Goal: Transaction & Acquisition: Obtain resource

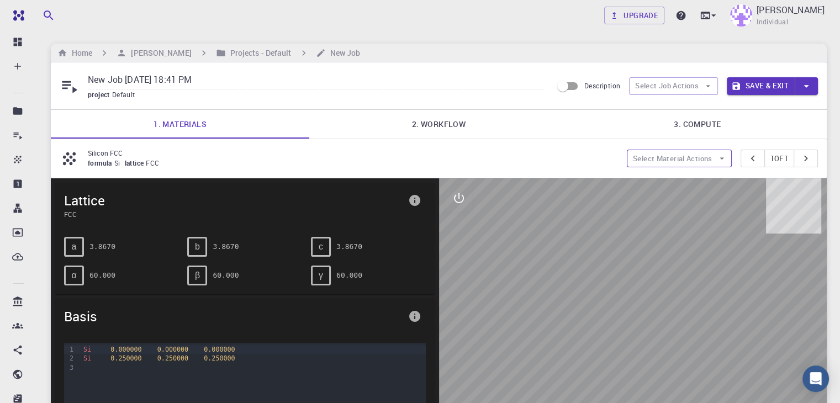
click at [689, 157] on button "Select Material Actions" at bounding box center [679, 159] width 105 height 18
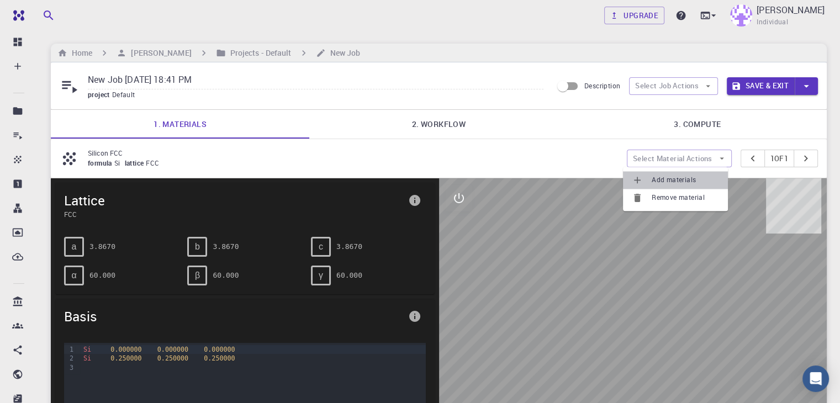
click at [679, 179] on span "Add materials" at bounding box center [685, 179] width 67 height 11
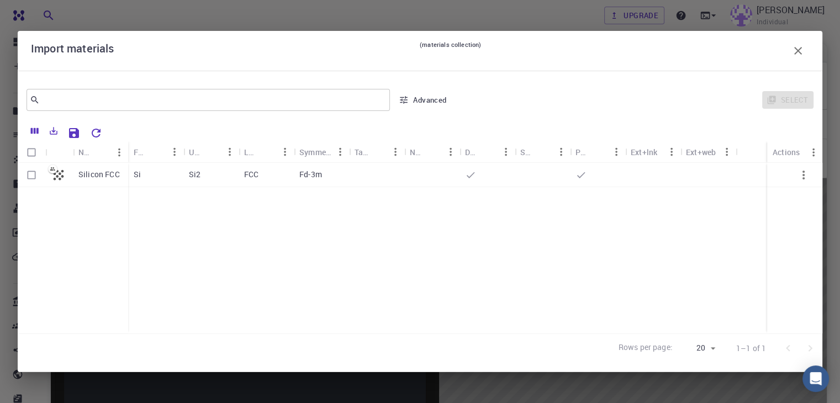
click at [407, 103] on icon "button" at bounding box center [404, 100] width 10 height 10
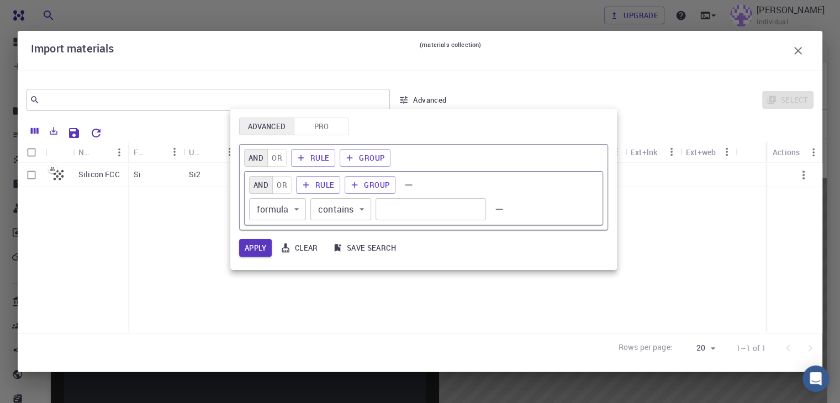
click at [327, 123] on button "Pro" at bounding box center [321, 127] width 55 height 18
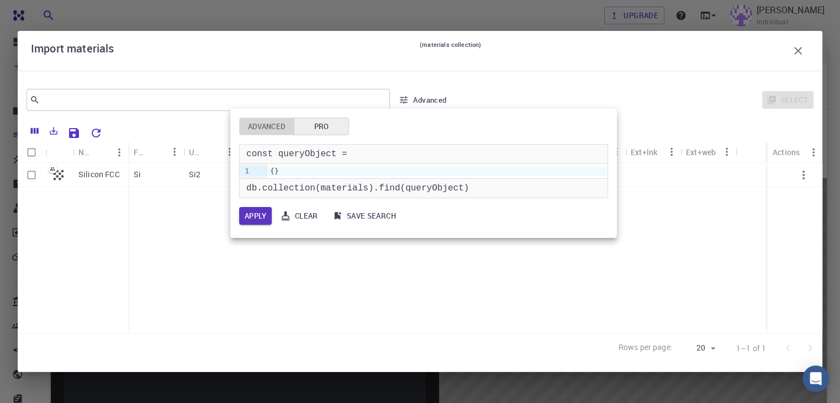
click at [256, 130] on button "Advanced" at bounding box center [266, 127] width 55 height 18
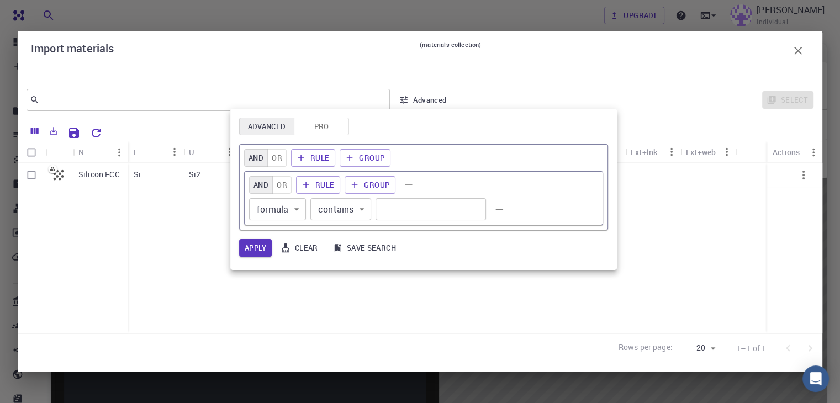
click at [358, 215] on body "Free Dashboard Create New Job New Material Create Material Upload File Import f…" at bounding box center [420, 353] width 840 height 707
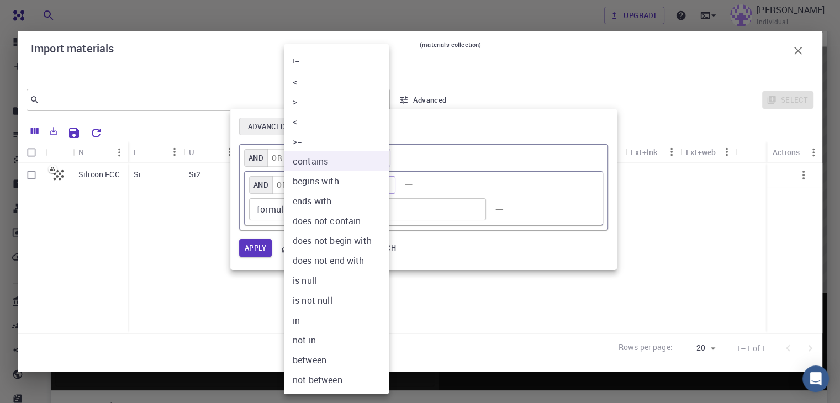
scroll to position [303, 0]
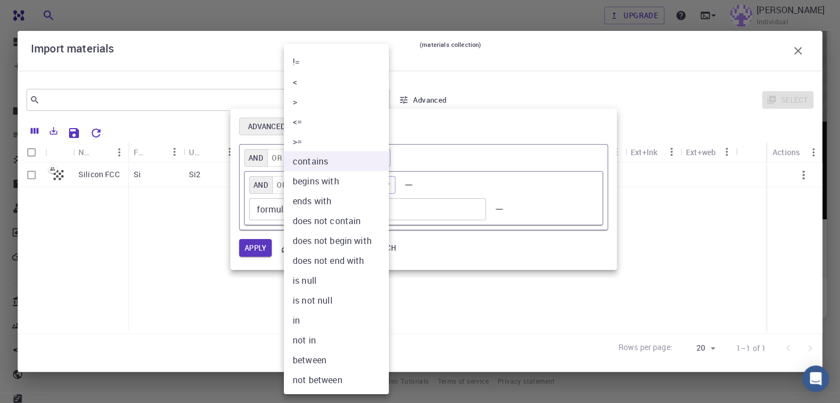
click at [571, 214] on div at bounding box center [420, 201] width 840 height 403
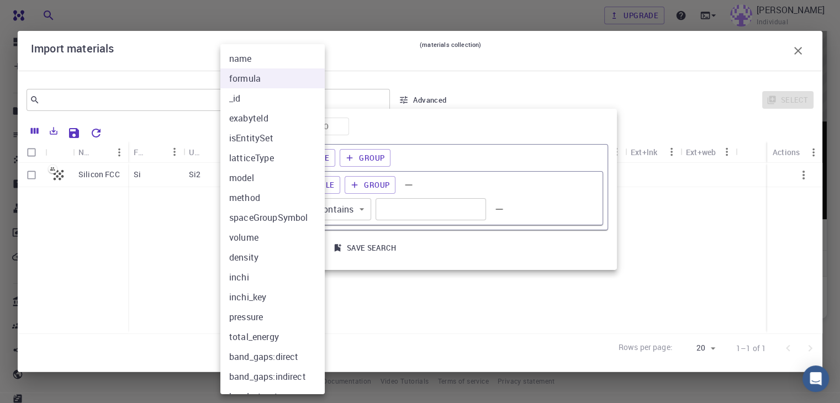
click at [300, 213] on body "Free Dashboard Create New Job New Material Create Material Upload File Import f…" at bounding box center [420, 50] width 840 height 707
click at [559, 210] on div at bounding box center [420, 201] width 840 height 403
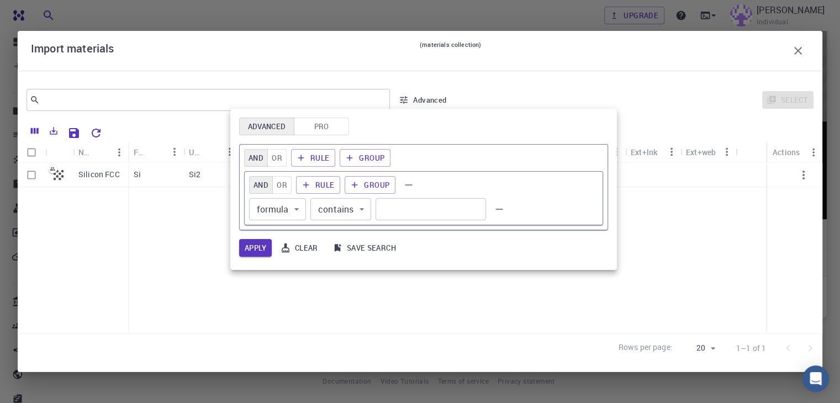
click at [649, 275] on div at bounding box center [420, 201] width 840 height 403
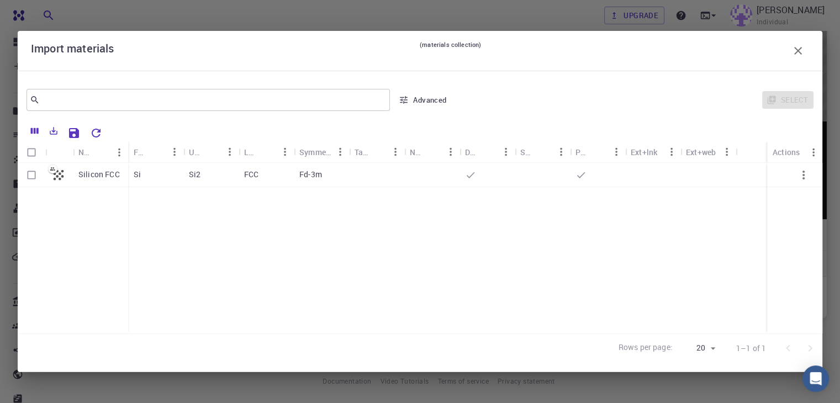
click at [797, 46] on icon "button" at bounding box center [797, 50] width 13 height 13
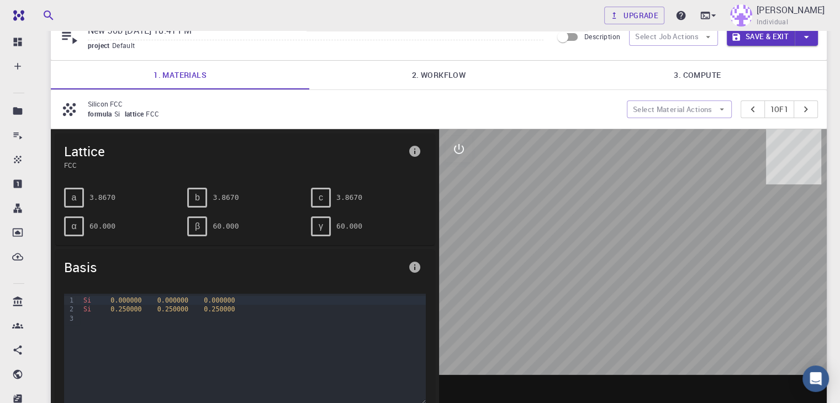
scroll to position [0, 0]
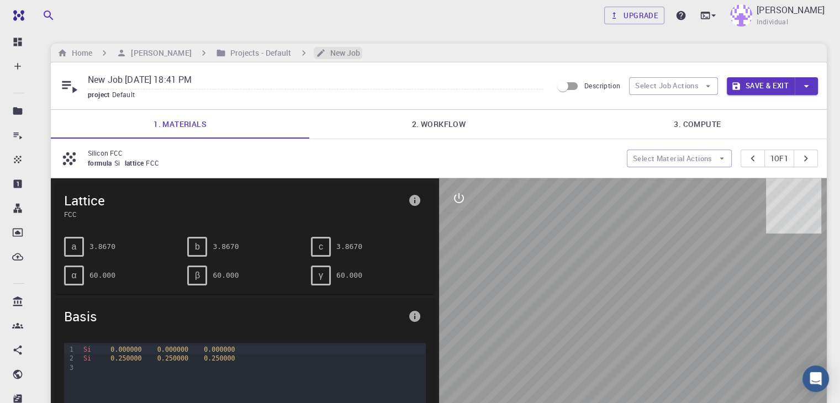
click at [335, 47] on h6 "New Job" at bounding box center [343, 53] width 35 height 12
click at [151, 52] on h6 "[PERSON_NAME]" at bounding box center [158, 53] width 65 height 12
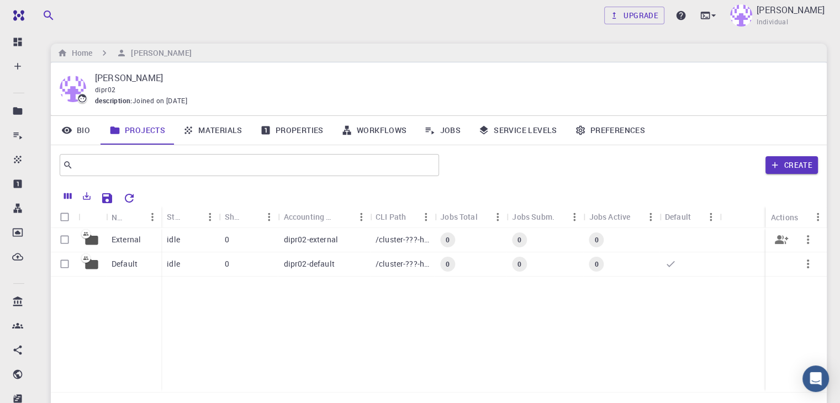
click at [58, 243] on input "Select row" at bounding box center [64, 239] width 21 height 21
checkbox input "true"
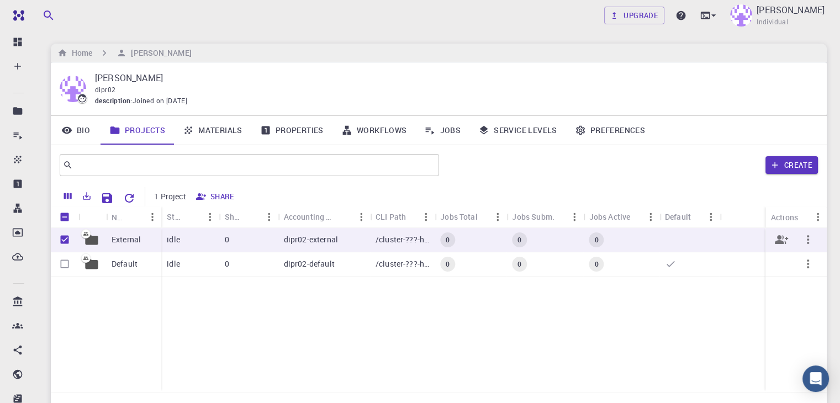
click at [812, 241] on icon "button" at bounding box center [807, 239] width 13 height 13
click at [781, 241] on div at bounding box center [420, 201] width 840 height 403
click at [150, 266] on div "Default" at bounding box center [133, 264] width 55 height 24
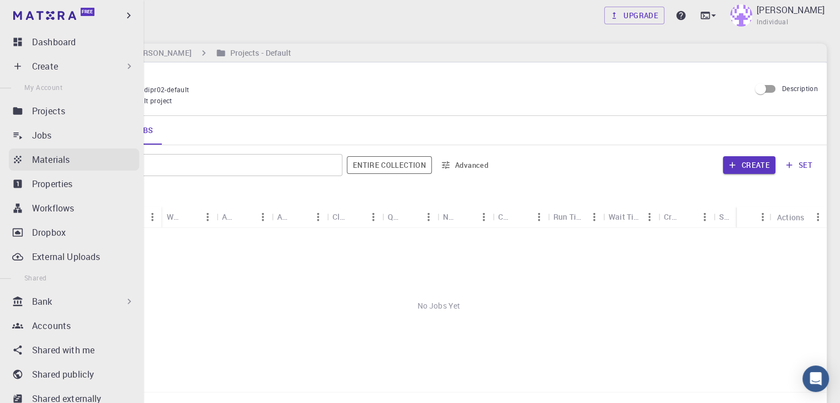
click at [66, 162] on p "Materials" at bounding box center [51, 159] width 38 height 13
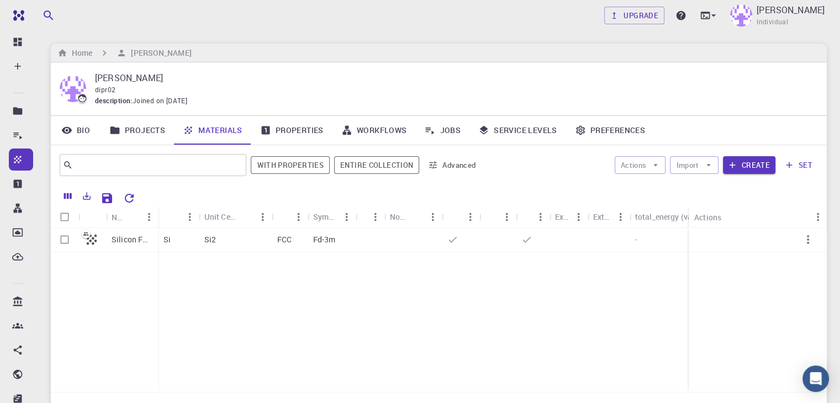
drag, startPoint x: 544, startPoint y: 297, endPoint x: 521, endPoint y: 292, distance: 24.3
click at [178, 167] on input "text" at bounding box center [149, 164] width 152 height 15
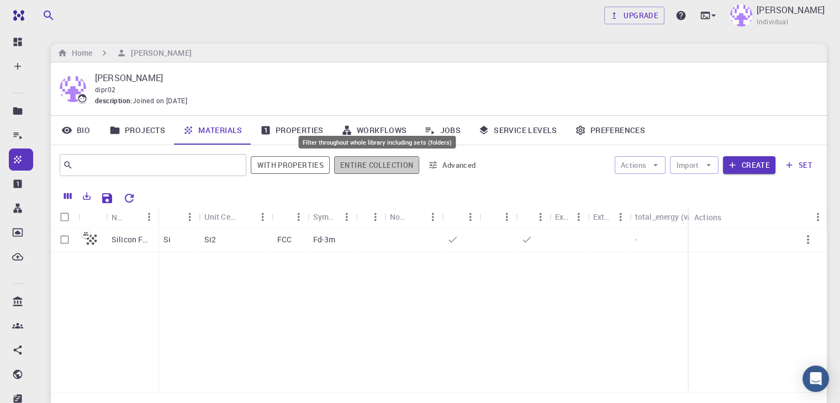
click at [369, 165] on button "Entire collection" at bounding box center [376, 165] width 85 height 18
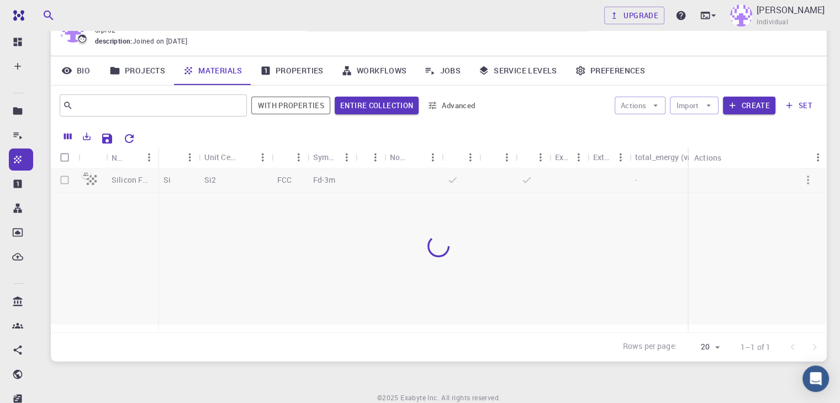
scroll to position [49, 0]
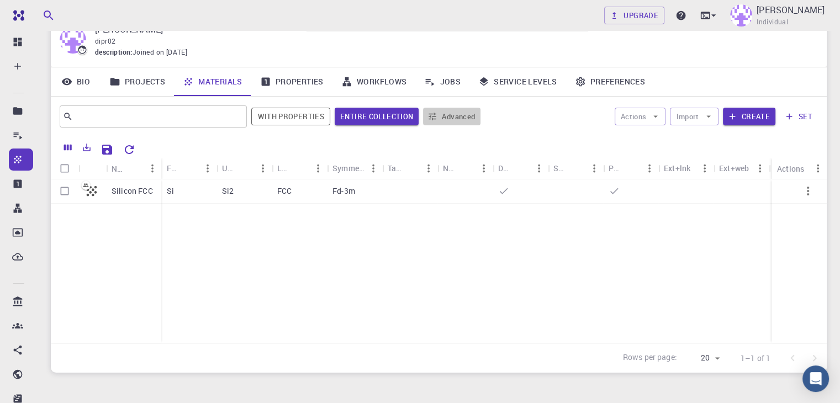
click at [435, 116] on icon "button" at bounding box center [432, 117] width 10 height 10
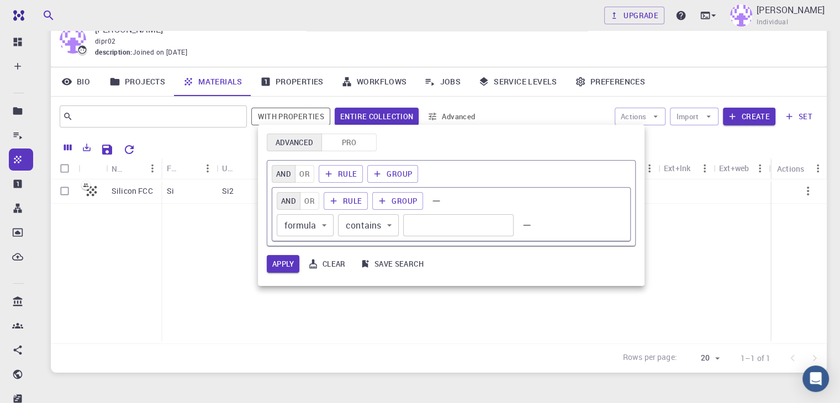
click at [550, 295] on div at bounding box center [420, 201] width 840 height 403
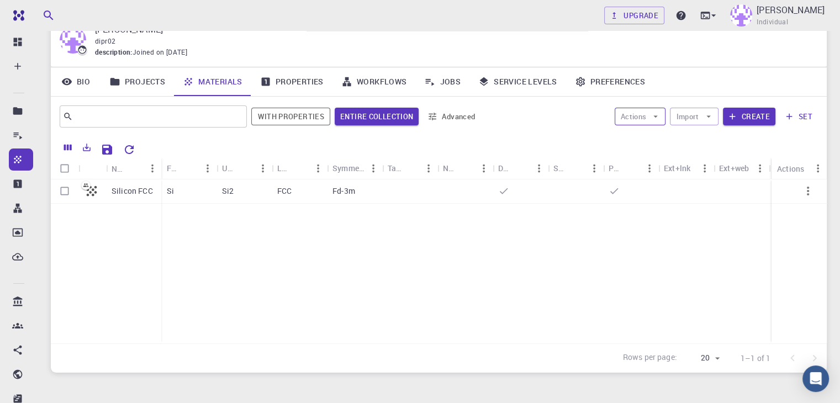
click at [655, 120] on icon "button" at bounding box center [655, 117] width 10 height 10
click at [698, 118] on button "Import" at bounding box center [694, 117] width 48 height 18
click at [719, 160] on span "Import From Bank" at bounding box center [735, 155] width 70 height 11
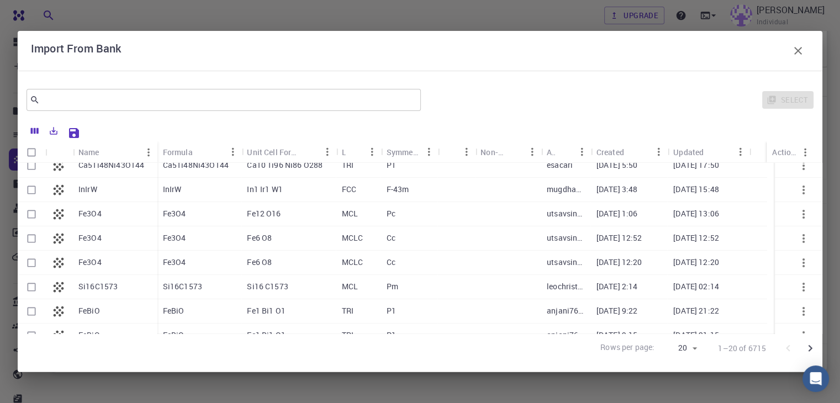
scroll to position [260, 0]
